Goal: Task Accomplishment & Management: Manage account settings

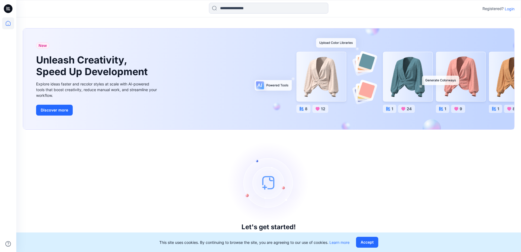
click at [507, 11] on p "Login" at bounding box center [509, 9] width 10 height 6
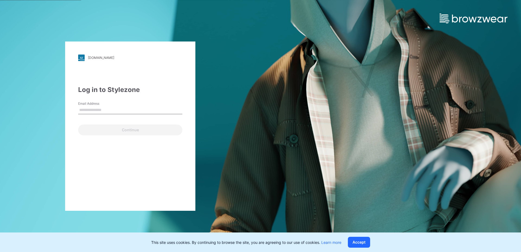
click at [146, 111] on input "Email Address" at bounding box center [130, 110] width 104 height 8
type input "**********"
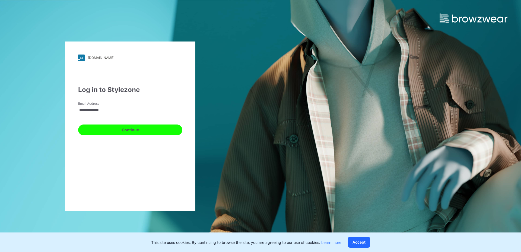
click at [123, 132] on button "Continue" at bounding box center [130, 129] width 104 height 11
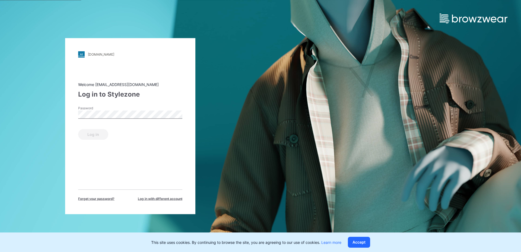
click at [134, 119] on div "Password" at bounding box center [130, 113] width 104 height 16
click at [97, 133] on button "Log in" at bounding box center [93, 134] width 30 height 11
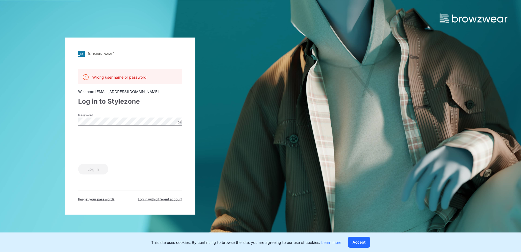
click at [178, 122] on icon at bounding box center [180, 122] width 4 height 3
click at [90, 169] on button "Log in" at bounding box center [93, 169] width 30 height 11
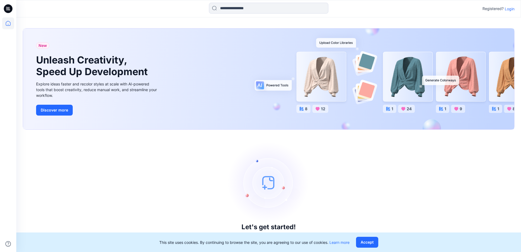
click at [510, 12] on div "Registered? Login" at bounding box center [498, 8] width 32 height 7
click at [511, 9] on p "Login" at bounding box center [509, 9] width 10 height 6
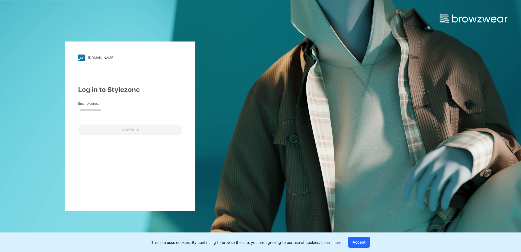
click at [163, 112] on input "Email Address" at bounding box center [130, 110] width 104 height 8
type input "**********"
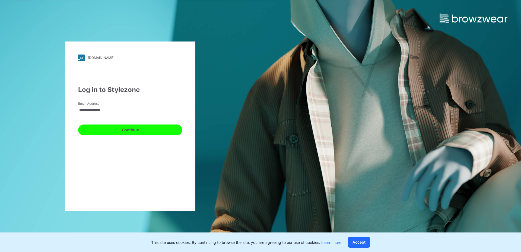
click at [123, 126] on button "Continue" at bounding box center [130, 129] width 104 height 11
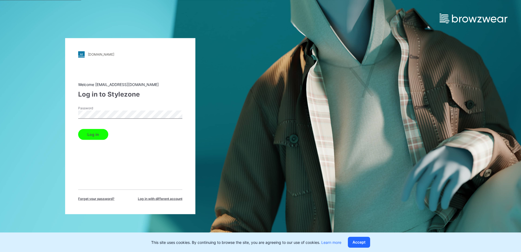
click at [88, 137] on button "Log in" at bounding box center [93, 134] width 30 height 11
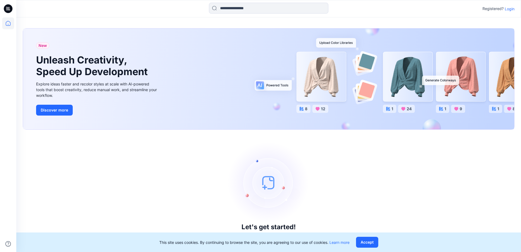
click at [510, 9] on p "Login" at bounding box center [509, 9] width 10 height 6
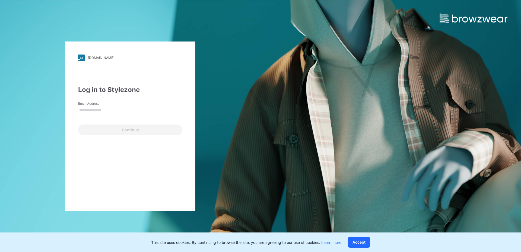
type input "**********"
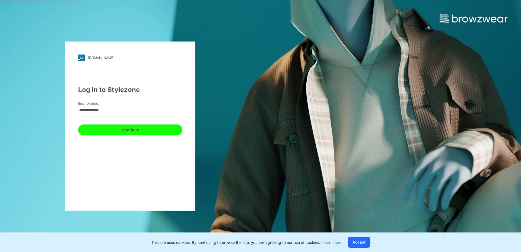
click at [141, 131] on button "Continue" at bounding box center [130, 129] width 104 height 11
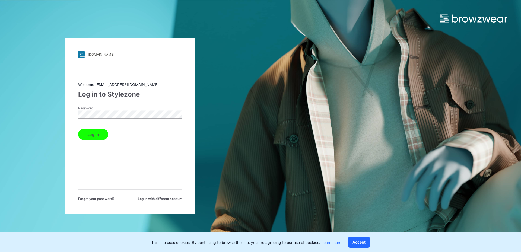
click at [88, 136] on button "Log in" at bounding box center [93, 134] width 30 height 11
